Goal: Task Accomplishment & Management: Use online tool/utility

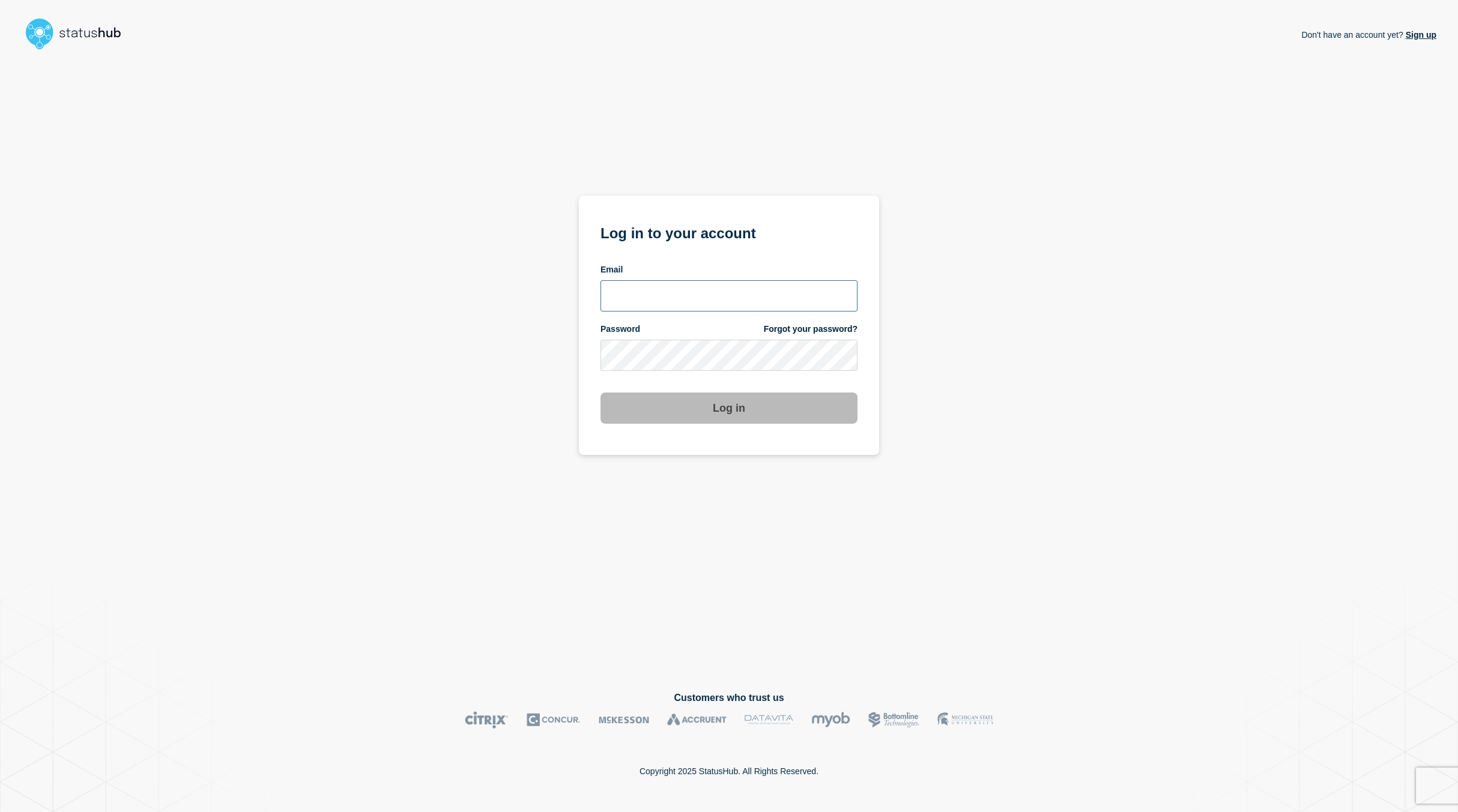
type input "[PERSON_NAME][EMAIL_ADDRESS][PERSON_NAME][DOMAIN_NAME]"
click at [710, 410] on button "Log in" at bounding box center [728, 408] width 257 height 32
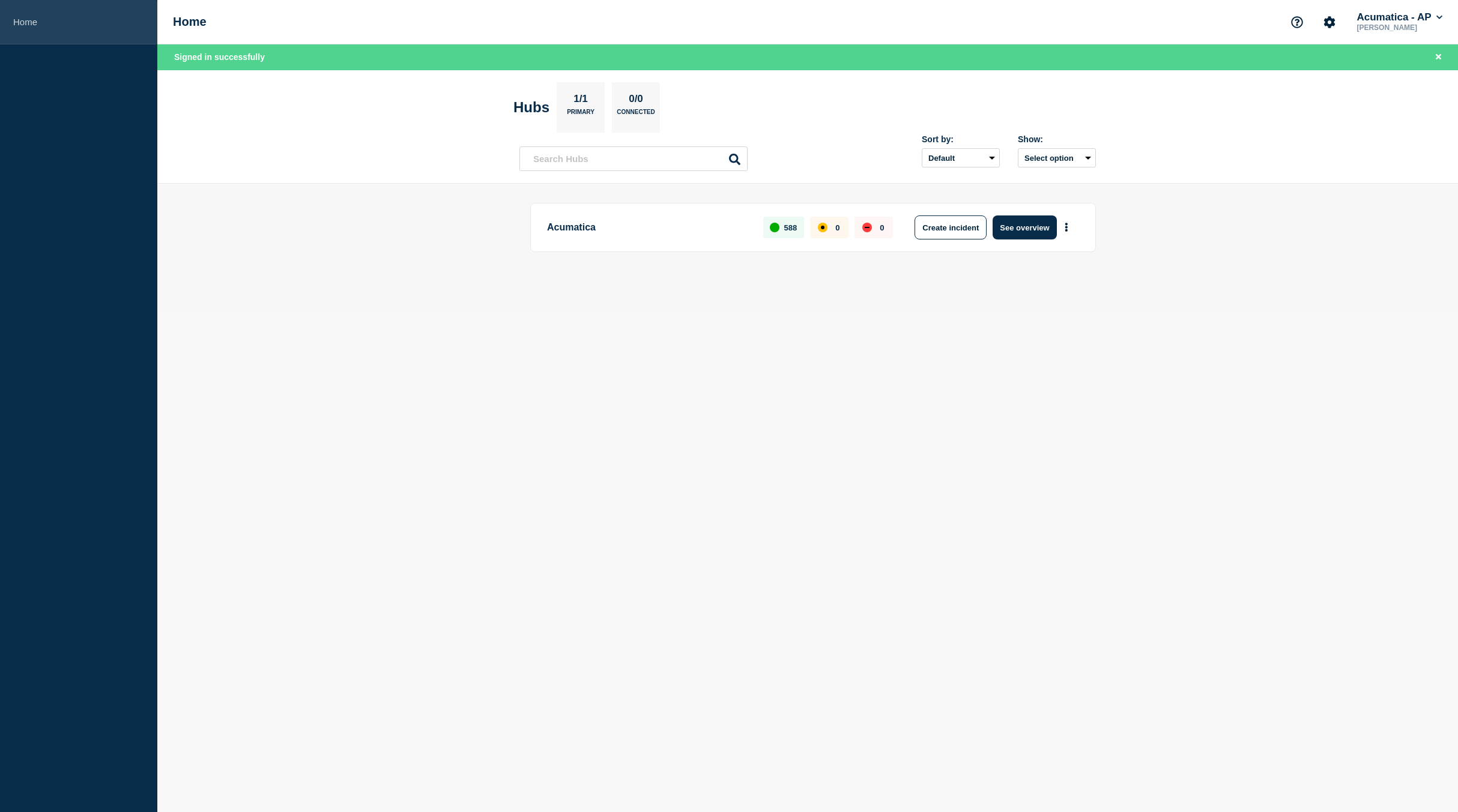
click at [21, 15] on link "Home" at bounding box center [79, 22] width 157 height 45
click at [1026, 225] on button "See overview" at bounding box center [1024, 227] width 64 height 24
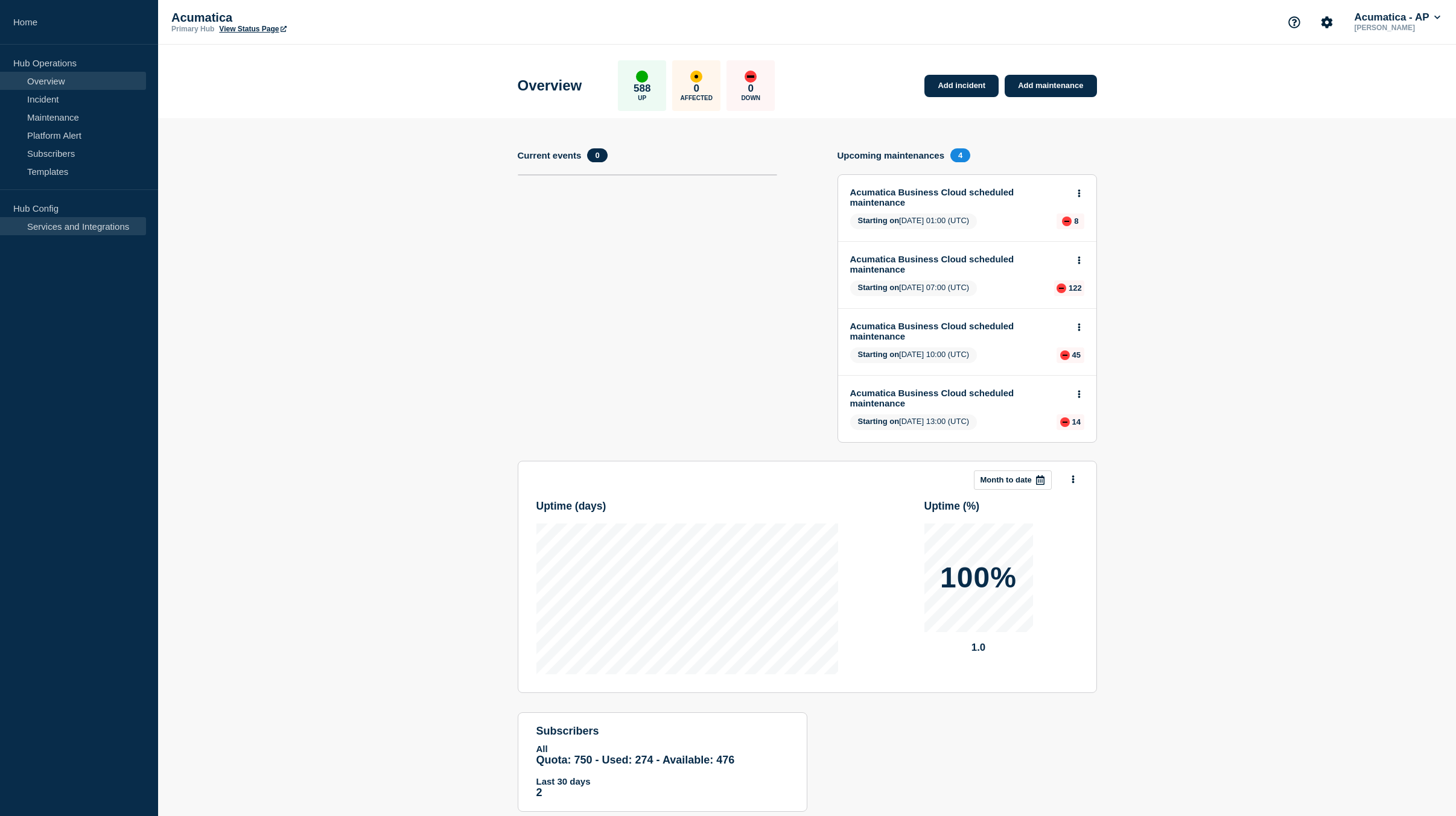
click at [49, 229] on link "Services and Integrations" at bounding box center [72, 226] width 146 height 18
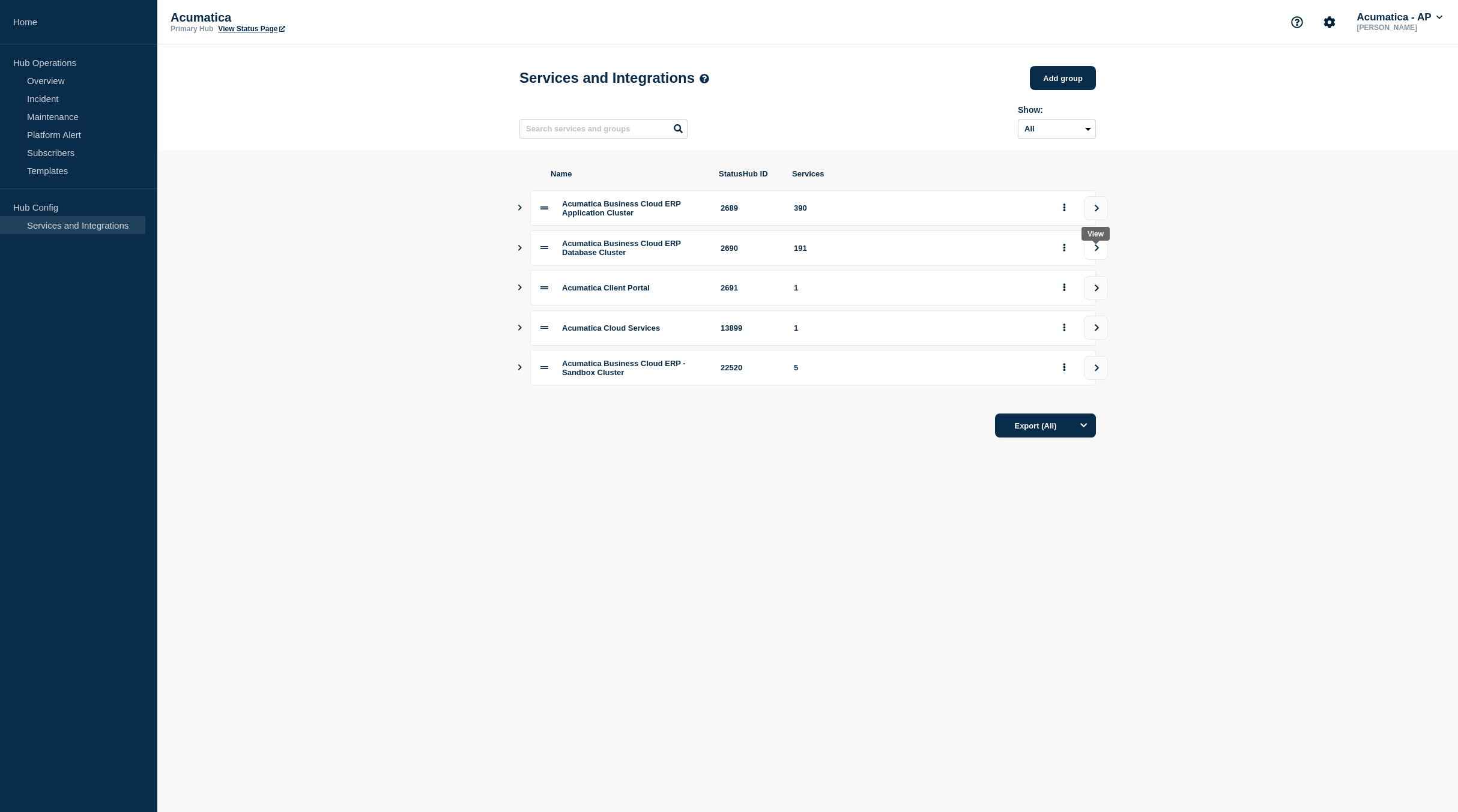
click at [1096, 250] on button "view group" at bounding box center [1096, 248] width 24 height 24
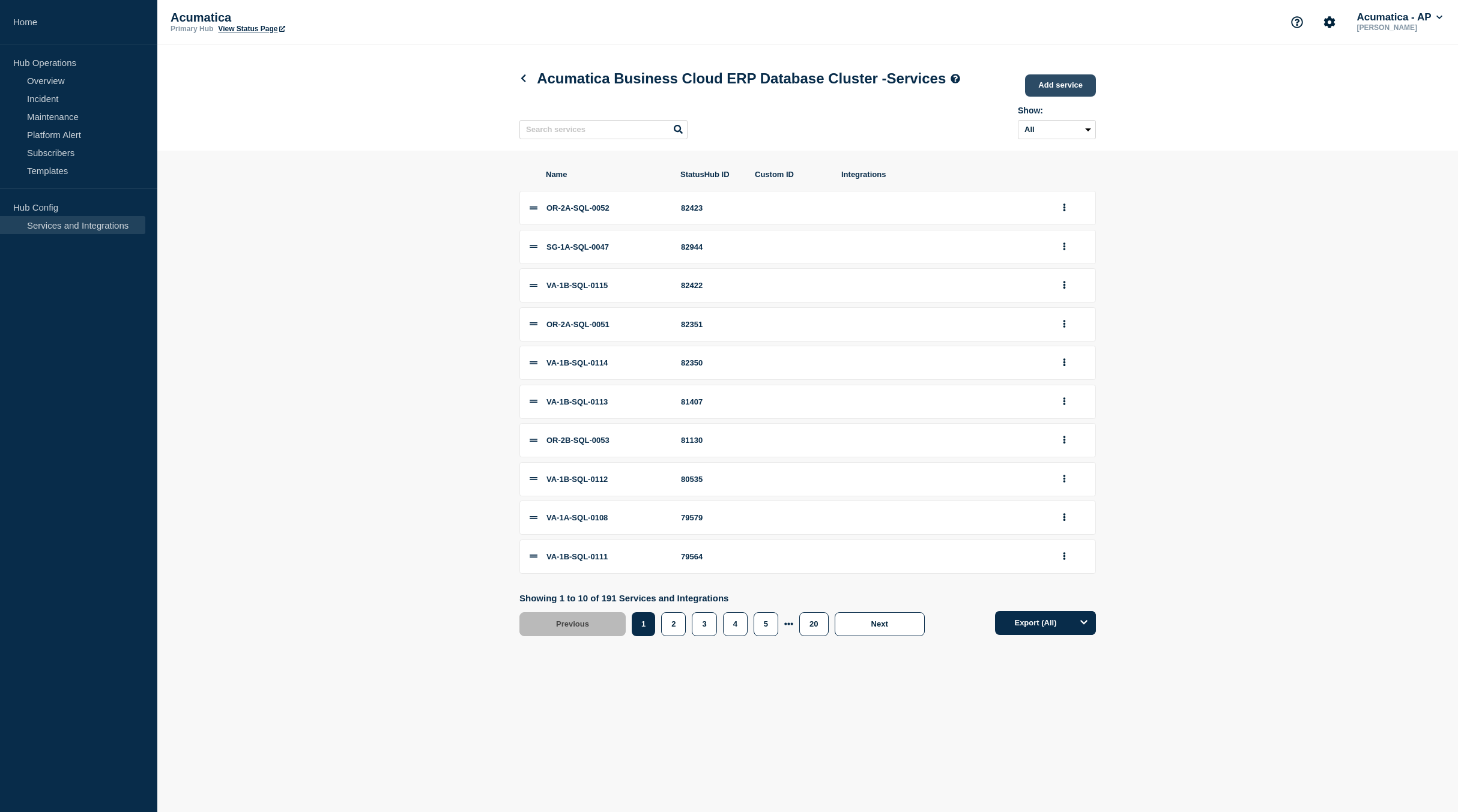
click at [1071, 93] on link "Add service" at bounding box center [1059, 85] width 70 height 22
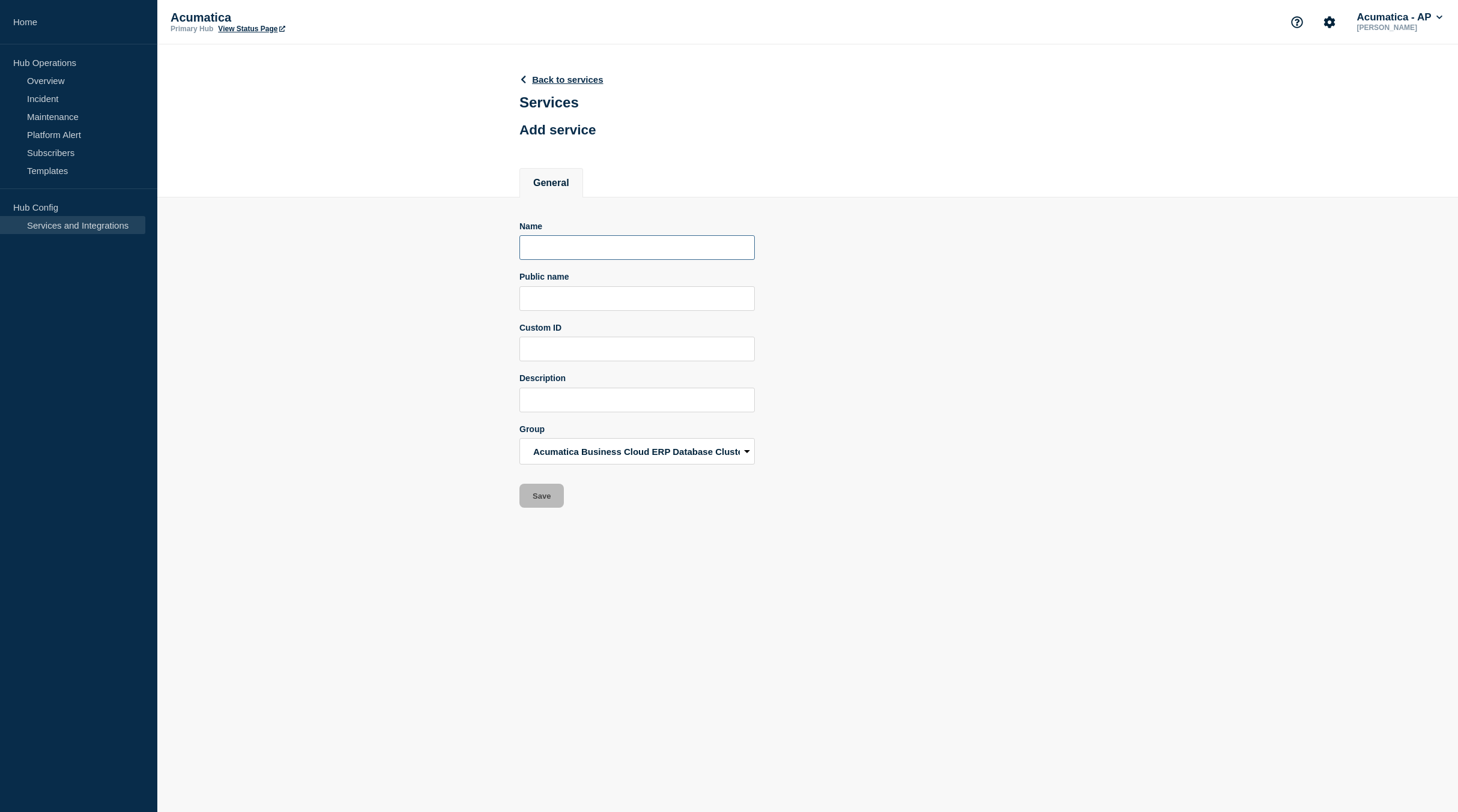
click at [547, 246] on input "Name" at bounding box center [637, 248] width 236 height 24
paste input "OR-2B-SQL-0054"
type input "OR-2B-SQL-0054"
click at [552, 301] on input "Public name" at bounding box center [637, 299] width 236 height 24
click at [571, 300] on input "Public name" at bounding box center [637, 299] width 236 height 24
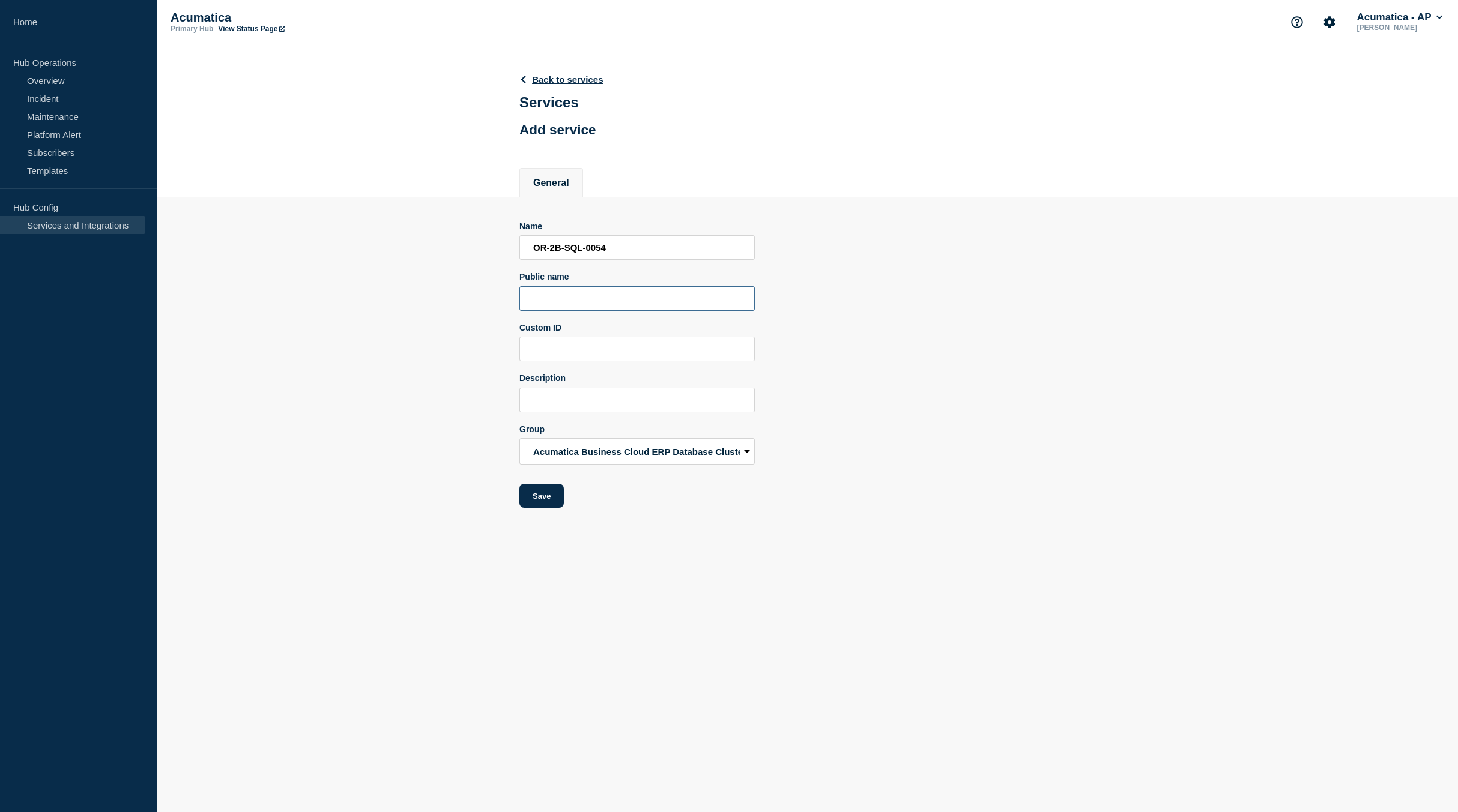
paste input "ERP-Data-US-West-2B-0054"
type input "ERP-Data-US-West-2B-0054"
click at [545, 495] on button "Save" at bounding box center [541, 496] width 45 height 24
